Goal: Information Seeking & Learning: Understand process/instructions

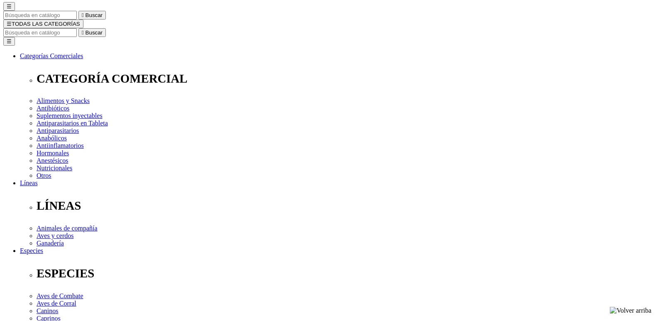
scroll to position [83, 0]
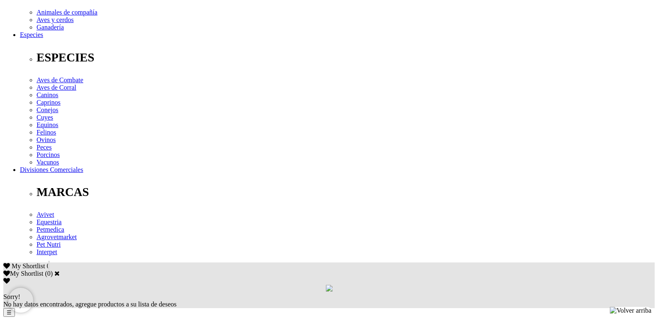
scroll to position [291, 0]
drag, startPoint x: 106, startPoint y: 155, endPoint x: 145, endPoint y: 156, distance: 39.4
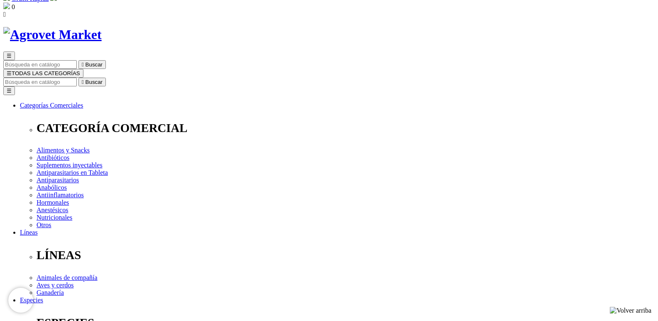
scroll to position [0, 0]
